Goal: Task Accomplishment & Management: Use online tool/utility

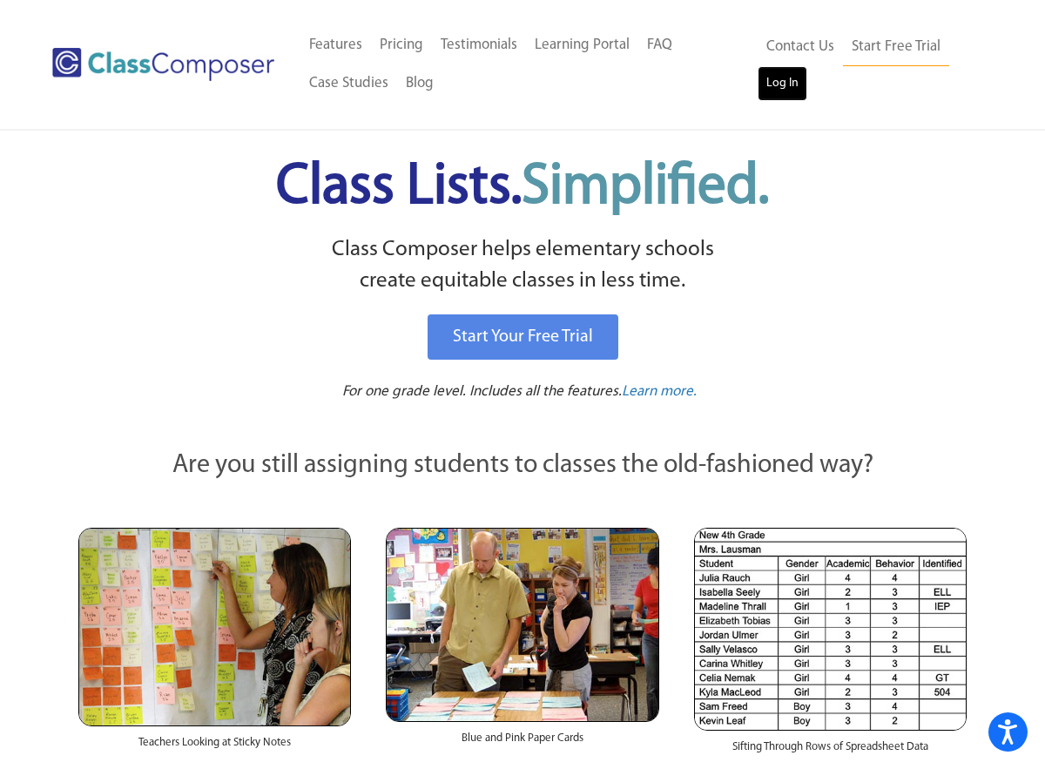
click at [789, 89] on link "Log In" at bounding box center [782, 83] width 50 height 35
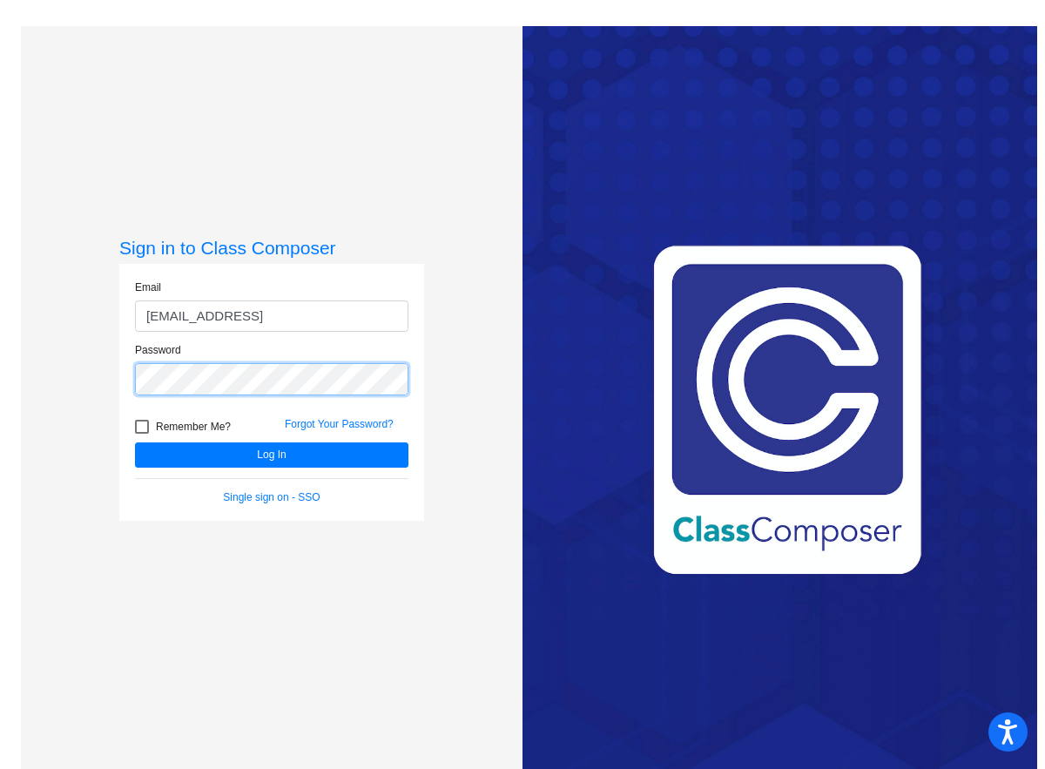
click at [135, 442] on button "Log In" at bounding box center [271, 454] width 273 height 25
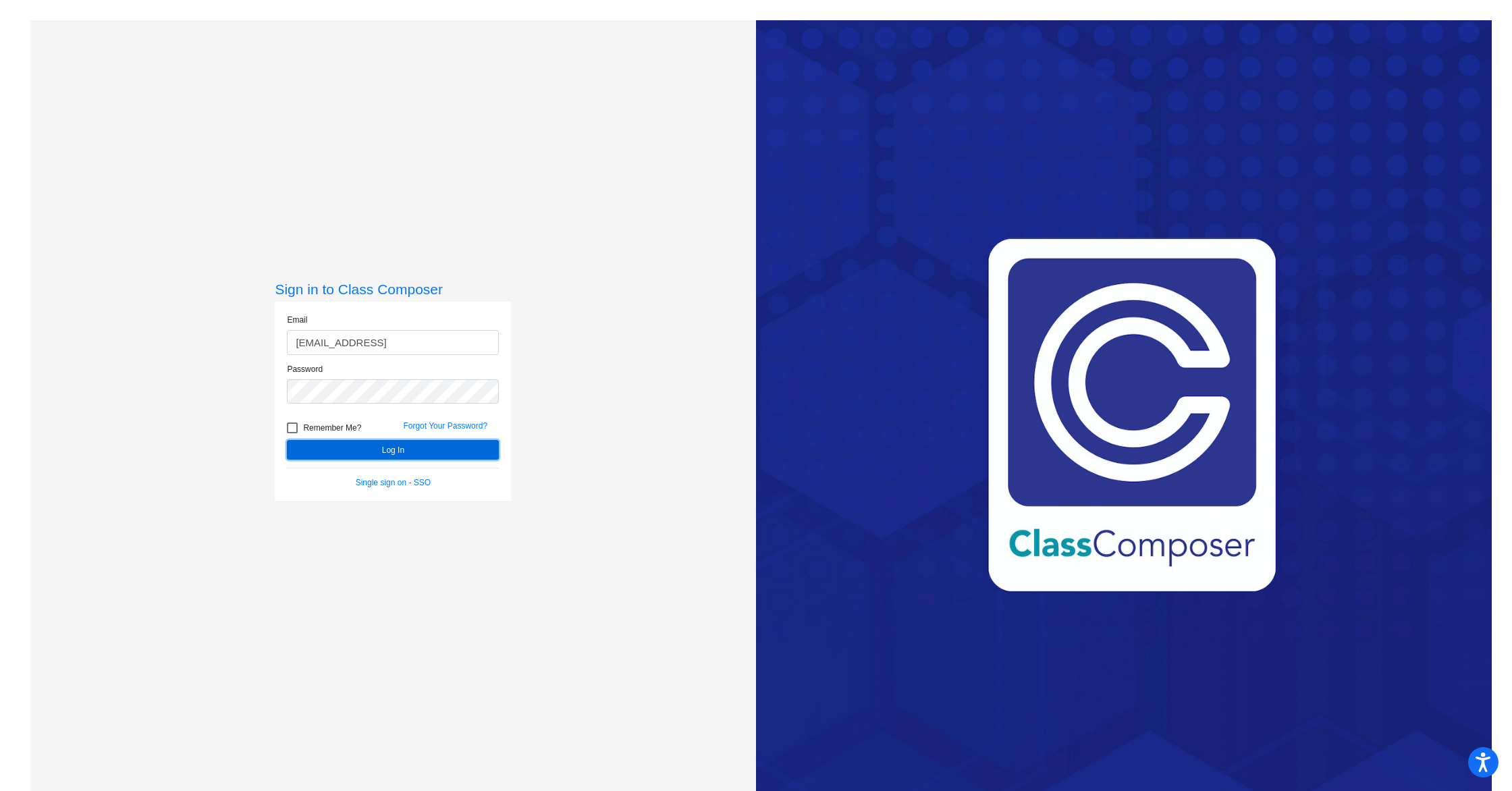
click at [430, 444] on button "Log In" at bounding box center [392, 450] width 212 height 19
click at [413, 452] on button "Log In" at bounding box center [392, 450] width 212 height 19
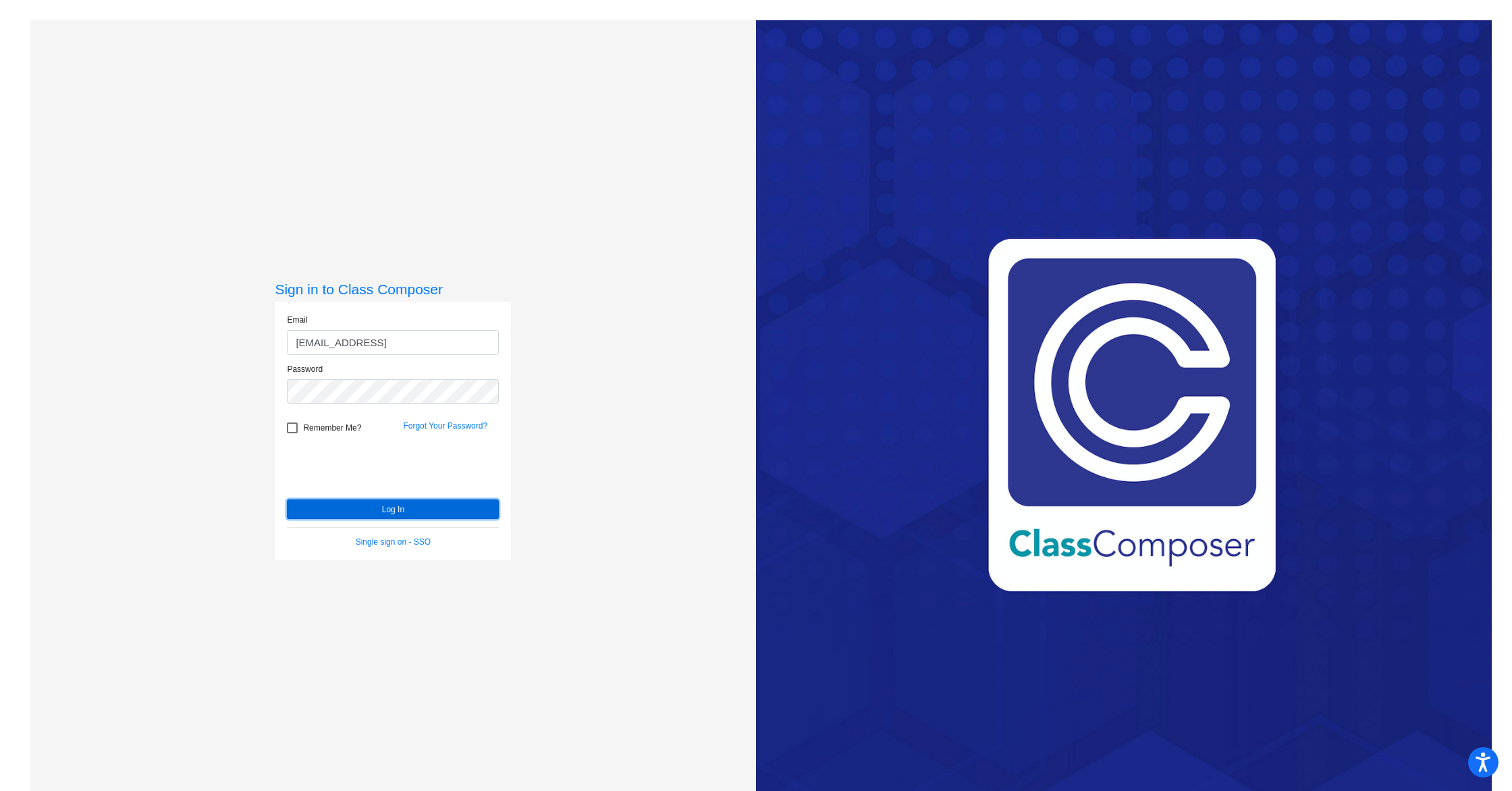
click at [359, 509] on button "Log In" at bounding box center [392, 509] width 212 height 19
click at [355, 516] on button "Log In" at bounding box center [392, 509] width 212 height 19
click at [287, 499] on button "Log In" at bounding box center [392, 509] width 212 height 19
click at [348, 506] on button "Log In" at bounding box center [392, 509] width 212 height 19
click at [413, 343] on input "jquintero@royalsd.otg" at bounding box center [392, 343] width 212 height 25
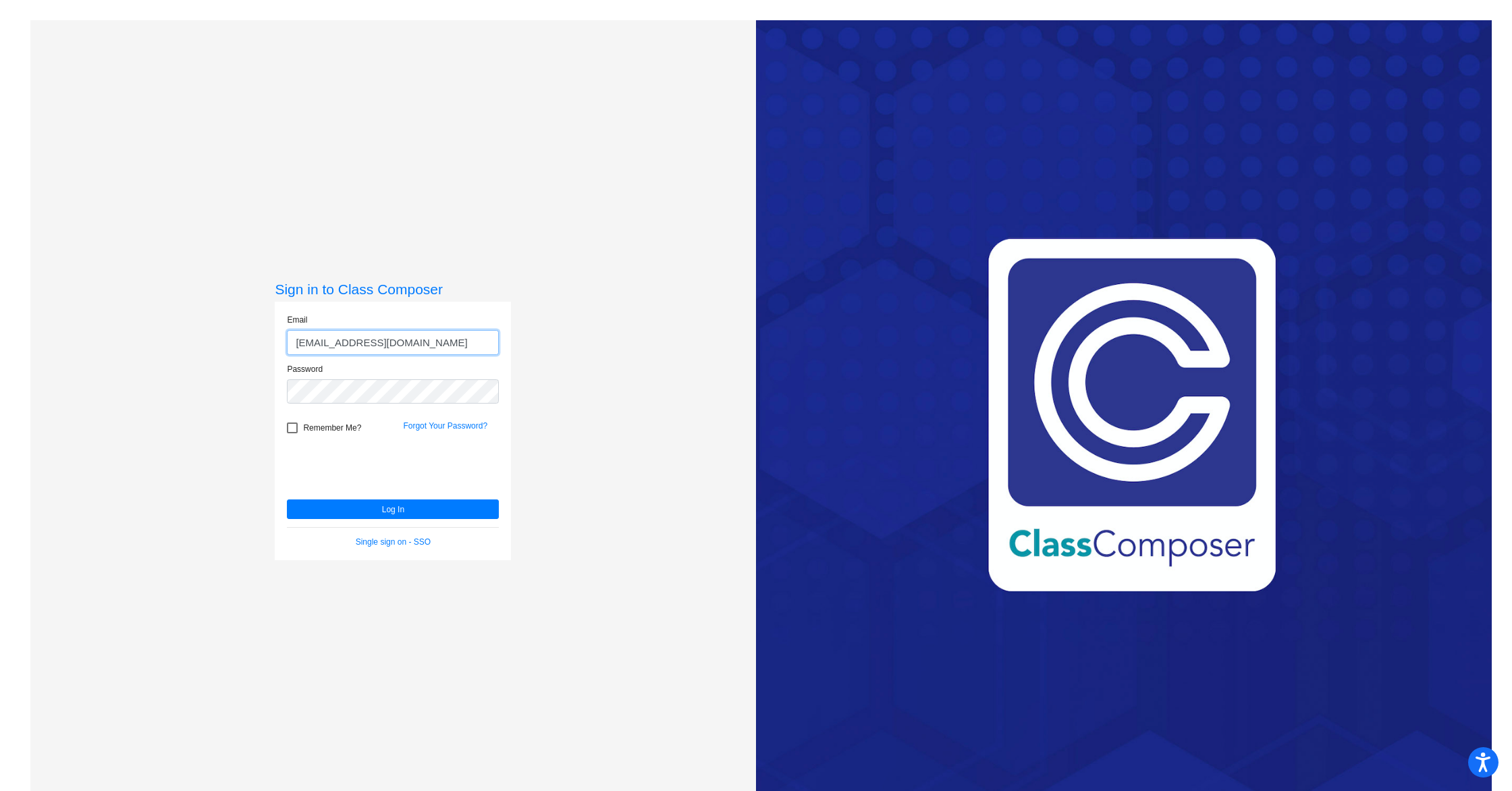
type input "jquintero@royalsd.org"
click at [287, 499] on button "Log In" at bounding box center [392, 509] width 212 height 19
click at [421, 519] on button "Log In" at bounding box center [392, 509] width 212 height 19
click at [287, 499] on button "Log In" at bounding box center [392, 509] width 212 height 19
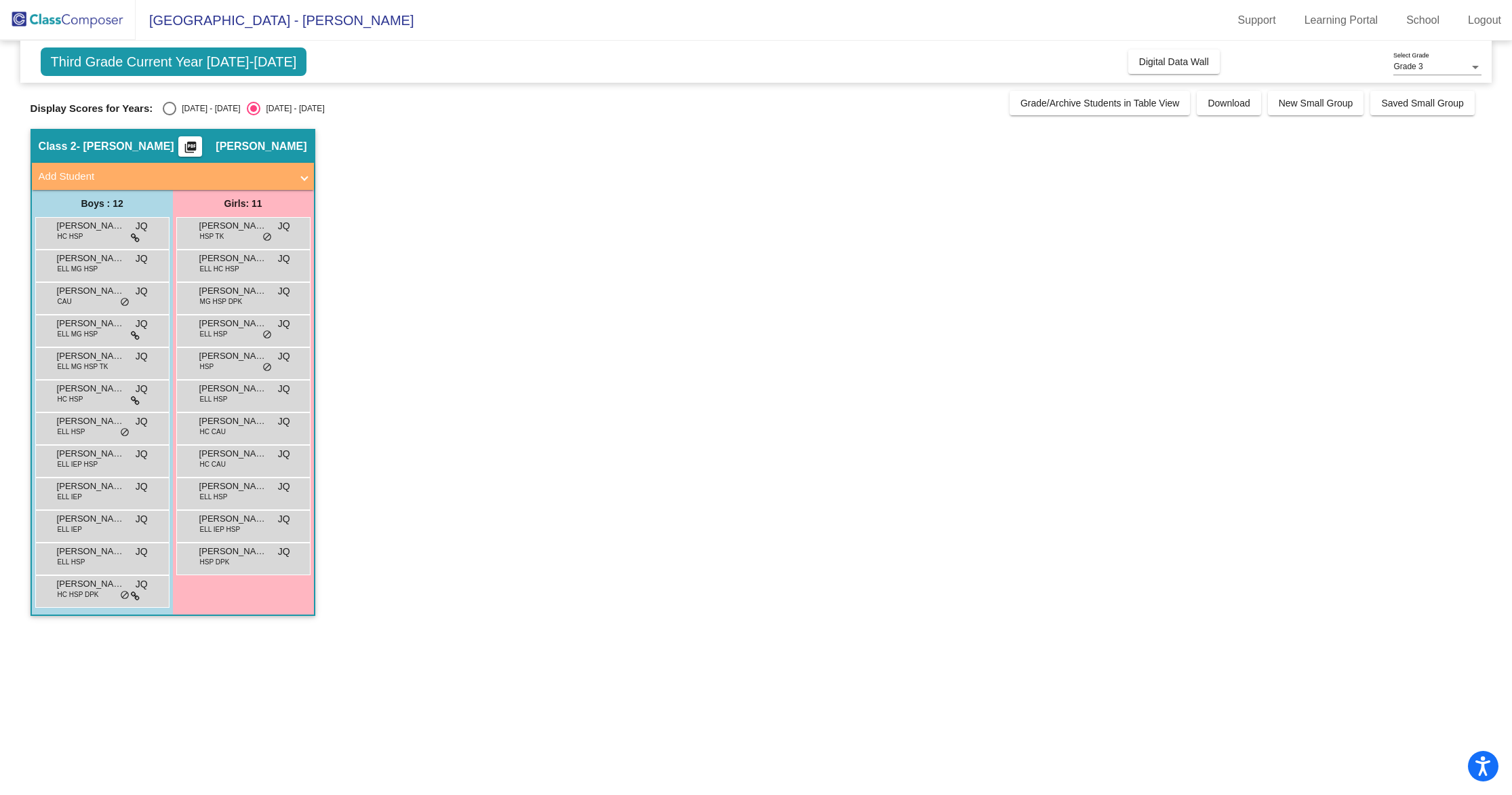
click at [199, 144] on mat-icon "picture_as_pdf" at bounding box center [190, 150] width 16 height 19
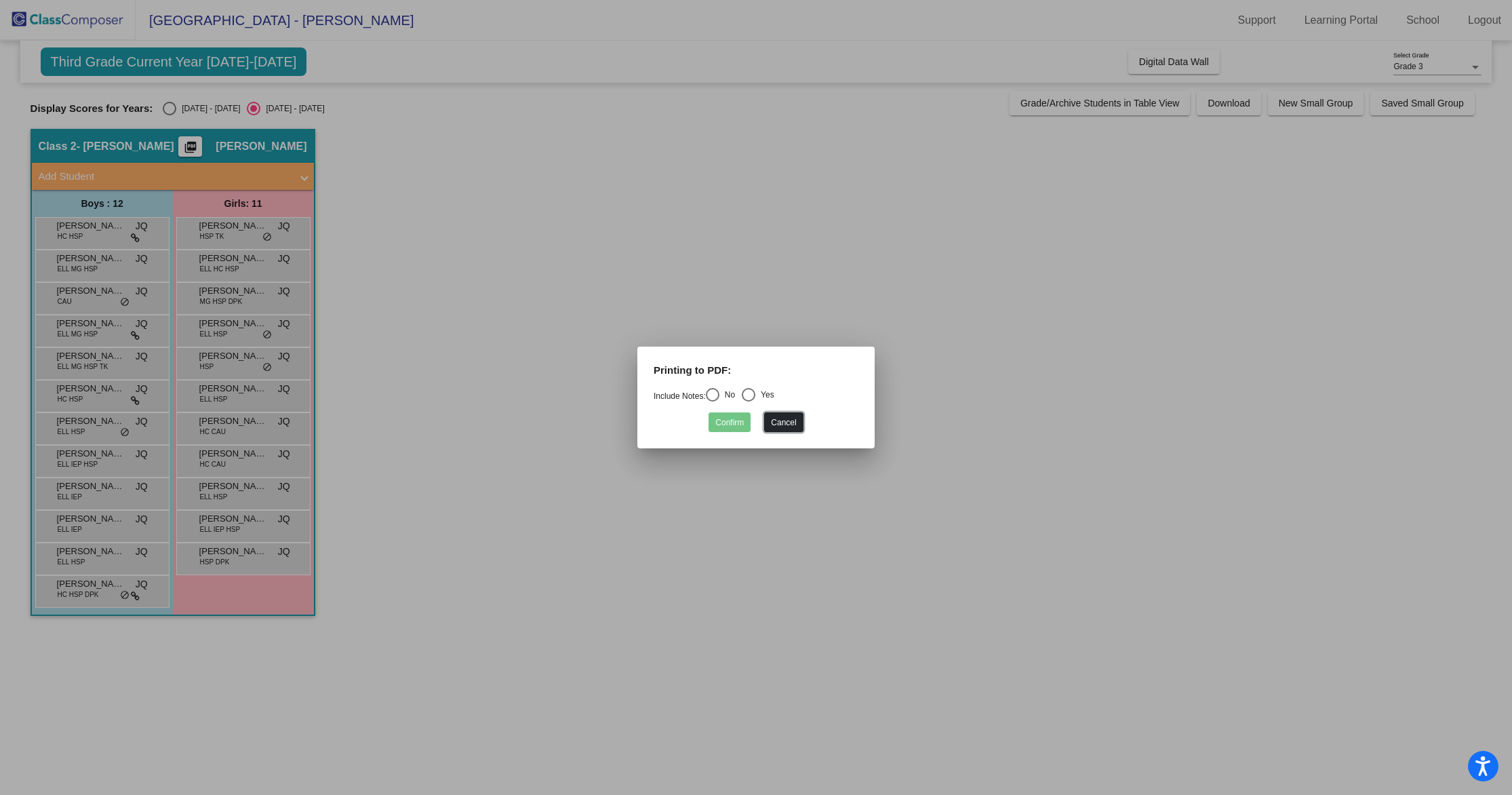
click at [785, 423] on button "Cancel" at bounding box center [784, 422] width 39 height 19
